Goal: Task Accomplishment & Management: Use online tool/utility

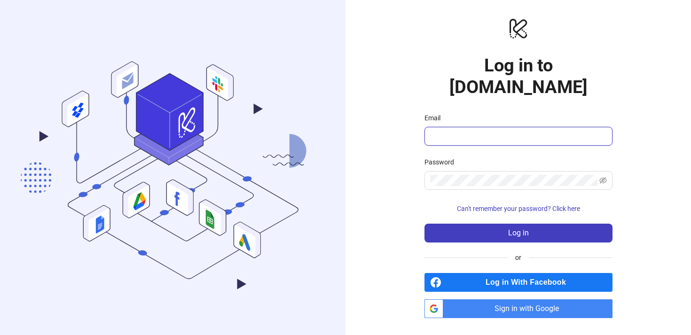
click at [467, 131] on input "Email" at bounding box center [517, 136] width 175 height 11
type input "**********"
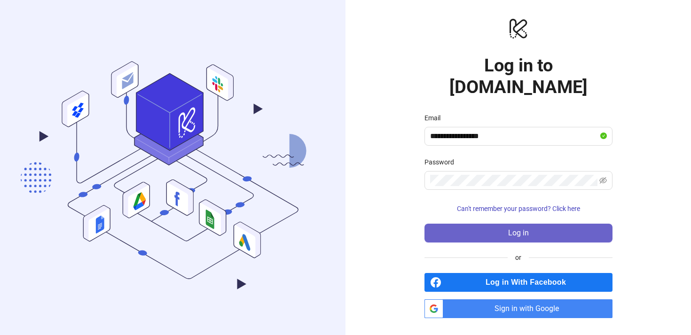
click at [496, 229] on button "Log in" at bounding box center [518, 233] width 188 height 19
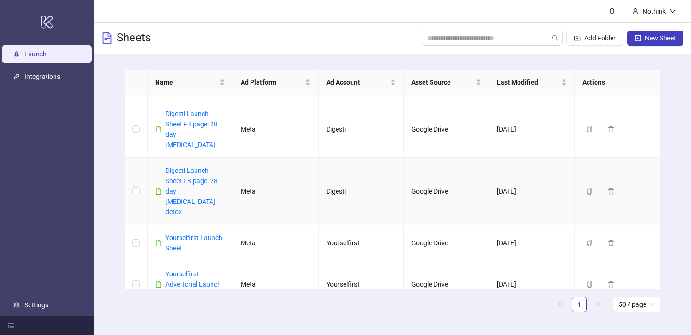
scroll to position [37, 0]
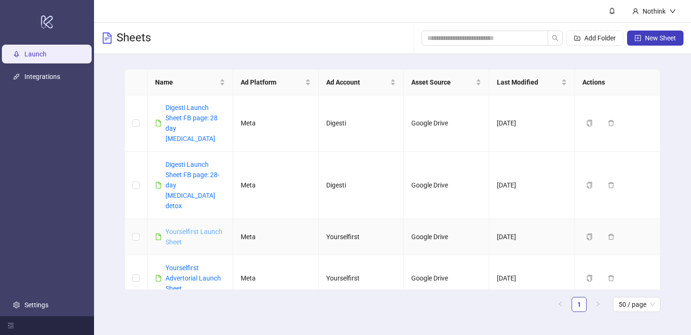
click at [186, 228] on link "Yourselfirst Launch Sheet" at bounding box center [193, 237] width 57 height 18
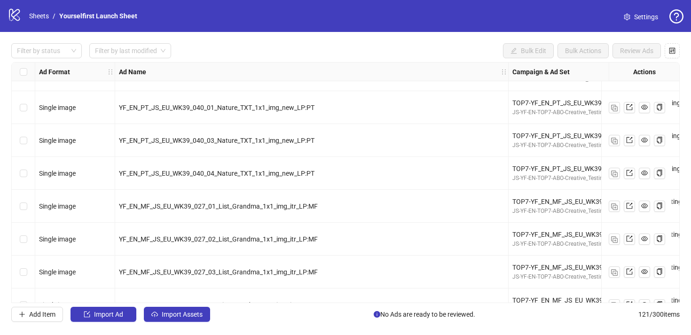
scroll to position [1798, 0]
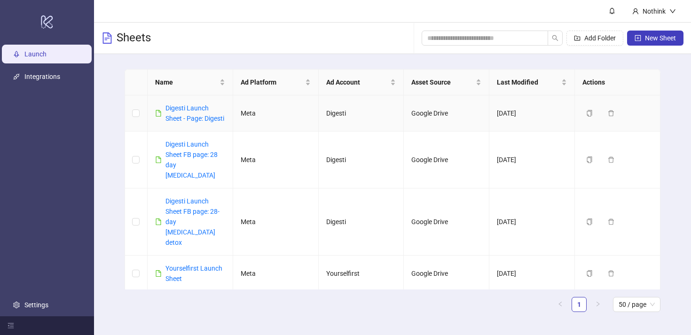
click at [186, 112] on div "Digesti Launch Sheet - Page: Digesti" at bounding box center [195, 113] width 60 height 21
click at [181, 154] on link "Digesti Launch Sheet FB page: 28 day [MEDICAL_DATA]" at bounding box center [191, 159] width 52 height 39
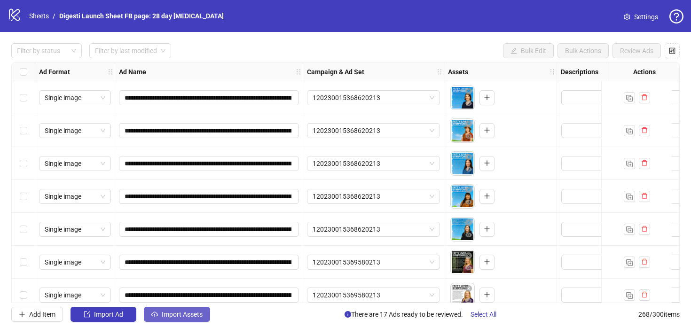
click at [195, 311] on span "Import Assets" at bounding box center [182, 315] width 41 height 8
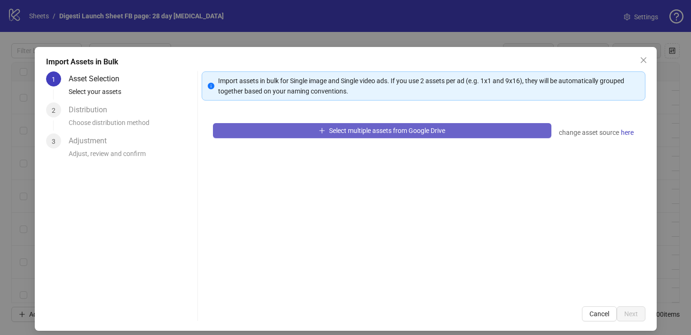
click at [321, 128] on icon "plus" at bounding box center [321, 130] width 7 height 7
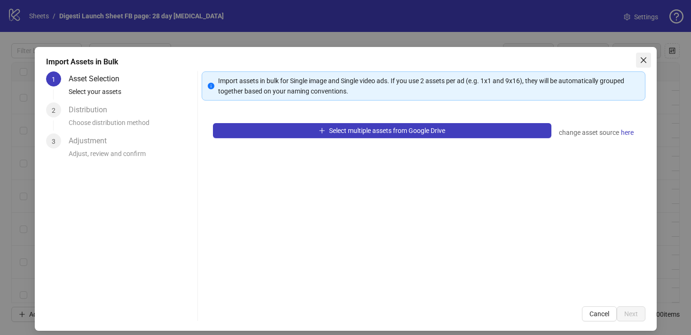
click at [645, 62] on icon "close" at bounding box center [643, 60] width 8 height 8
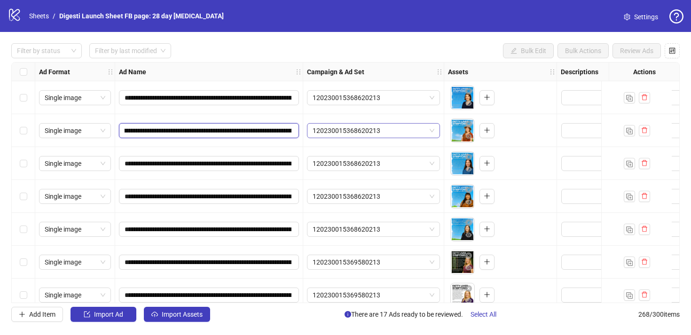
scroll to position [0, 197]
drag, startPoint x: 186, startPoint y: 128, endPoint x: 307, endPoint y: 124, distance: 121.3
click at [307, 62] on div "**********" at bounding box center [543, 62] width 1062 height 0
click at [283, 49] on div "Filter by status Filter by last modified Bulk Edit Bulk Actions Review Ads" at bounding box center [345, 50] width 668 height 15
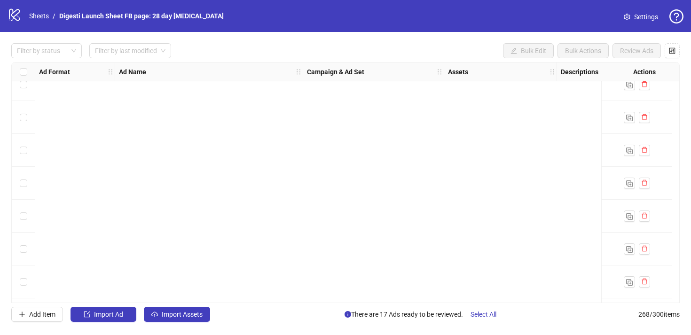
scroll to position [0, 0]
